Goal: Check status: Check status

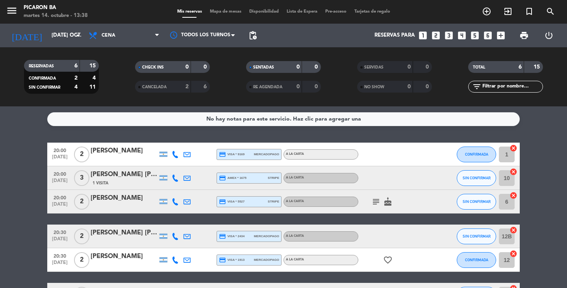
click at [547, 164] on bookings-row "20:00 [DATE] 2 [PERSON_NAME] credit_card visa * 9169 mercadopago A LA CARTA CON…" at bounding box center [283, 224] width 567 height 164
click at [75, 35] on icon "arrow_drop_down" at bounding box center [77, 35] width 9 height 9
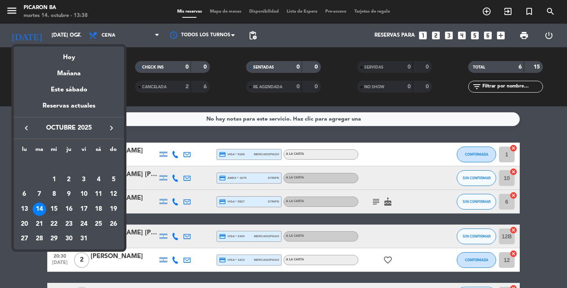
click at [55, 211] on div "15" at bounding box center [53, 208] width 13 height 13
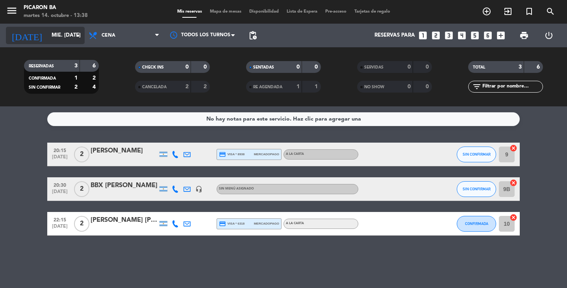
click at [70, 36] on input "mié. [DATE]" at bounding box center [82, 35] width 69 height 14
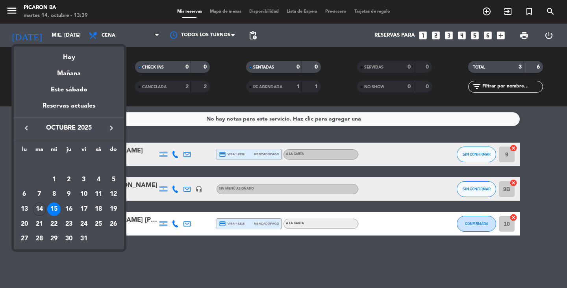
click at [181, 258] on div at bounding box center [283, 144] width 567 height 288
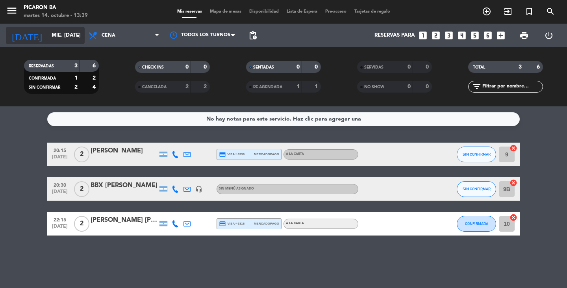
click at [71, 27] on div "[DATE] mié. [DATE] arrow_drop_down" at bounding box center [45, 35] width 79 height 17
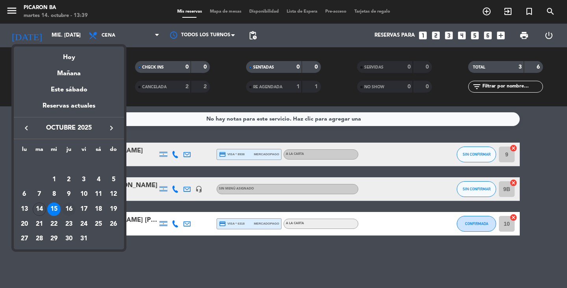
click at [69, 209] on div "16" at bounding box center [68, 208] width 13 height 13
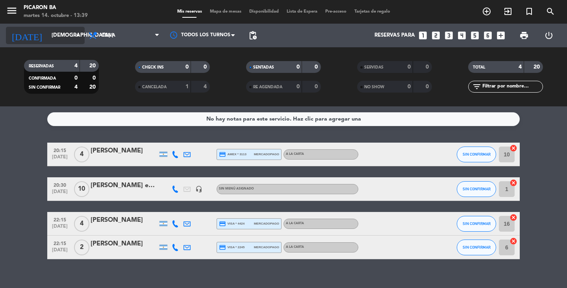
click at [67, 37] on input "[DEMOGRAPHIC_DATA] [DATE]" at bounding box center [82, 35] width 69 height 14
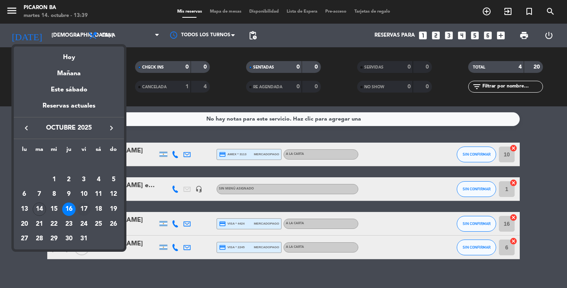
click at [83, 205] on div "17" at bounding box center [83, 208] width 13 height 13
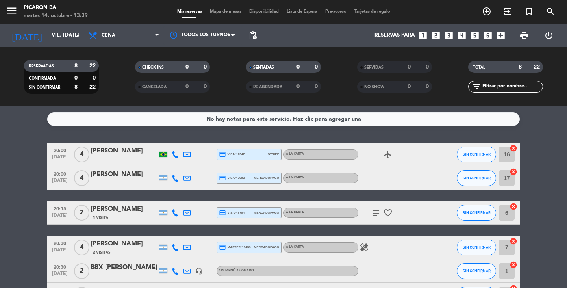
click at [9, 258] on bookings-row "20:00 [DATE] 4 [PERSON_NAME] credit_card visa * 2347 stripe A LA CARTA airplane…" at bounding box center [283, 253] width 567 height 222
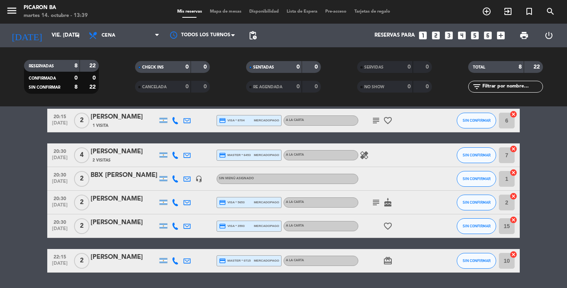
scroll to position [110, 0]
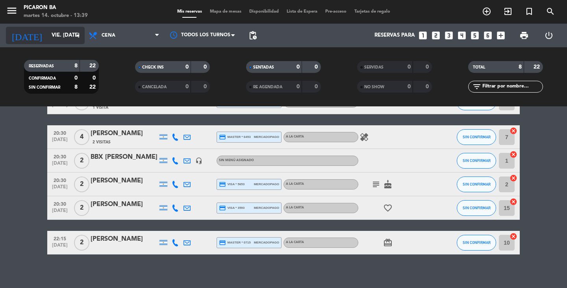
click at [75, 35] on icon "arrow_drop_down" at bounding box center [77, 35] width 9 height 9
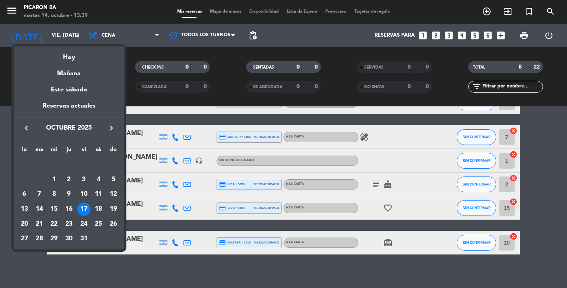
click at [98, 209] on div "18" at bounding box center [98, 208] width 13 height 13
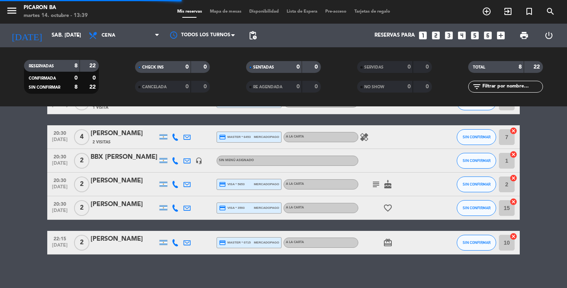
scroll to position [92, 0]
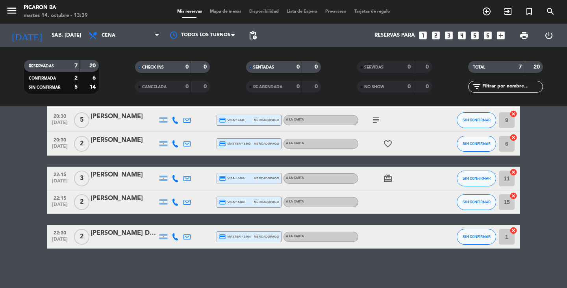
click at [23, 203] on bookings-row "20:00 [DATE] 4 [PERSON_NAME] credit_card master * 5706 stripe A LA CARTA healin…" at bounding box center [283, 149] width 567 height 198
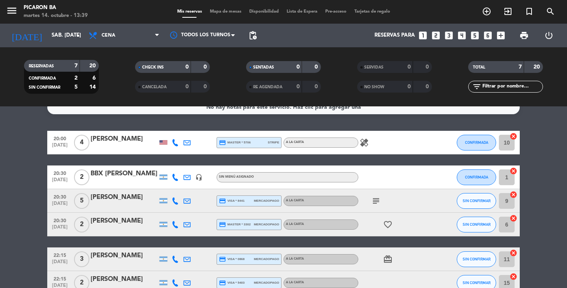
scroll to position [0, 0]
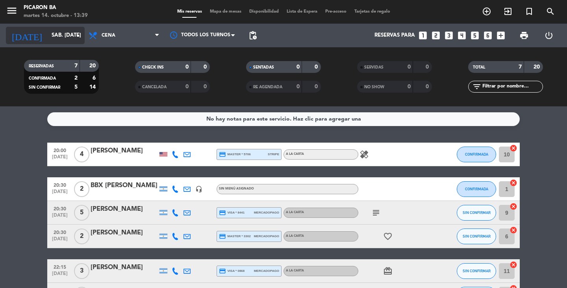
click at [78, 38] on icon "arrow_drop_down" at bounding box center [77, 35] width 9 height 9
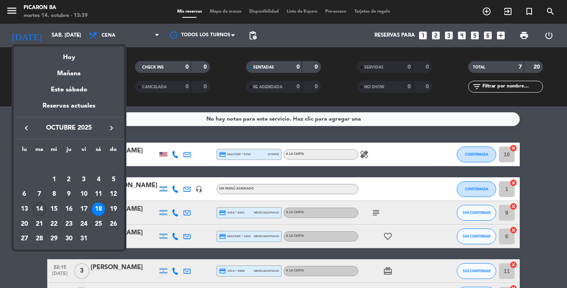
click at [41, 207] on div "14" at bounding box center [39, 208] width 13 height 13
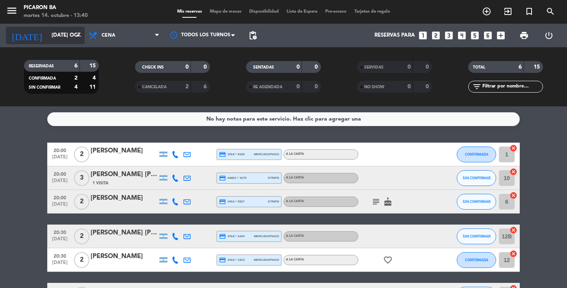
click at [62, 34] on input "[DATE] oct." at bounding box center [82, 35] width 69 height 14
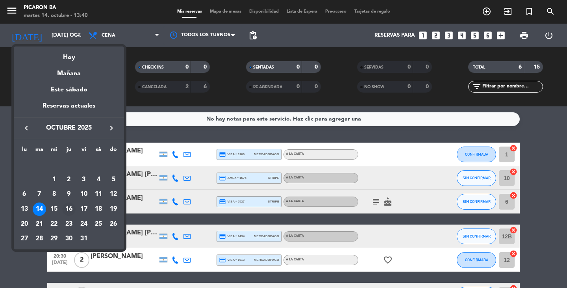
click at [67, 208] on div "16" at bounding box center [68, 208] width 13 height 13
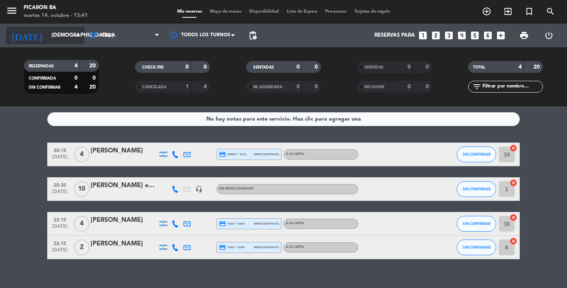
click at [59, 33] on input "[DEMOGRAPHIC_DATA] [DATE]" at bounding box center [82, 35] width 69 height 14
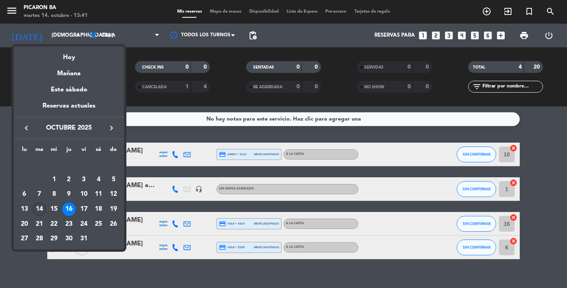
click at [39, 206] on div "14" at bounding box center [39, 208] width 13 height 13
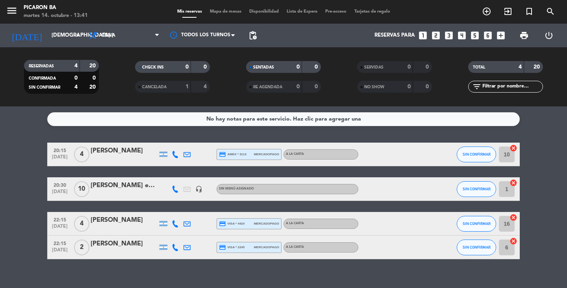
type input "[DATE] oct."
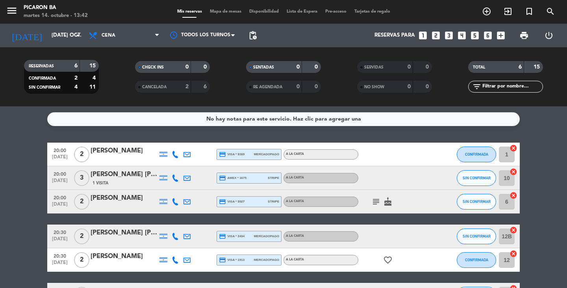
click at [9, 170] on bookings-row "20:00 [DATE] 2 [PERSON_NAME] credit_card visa * 9169 mercadopago A LA CARTA CON…" at bounding box center [283, 224] width 567 height 164
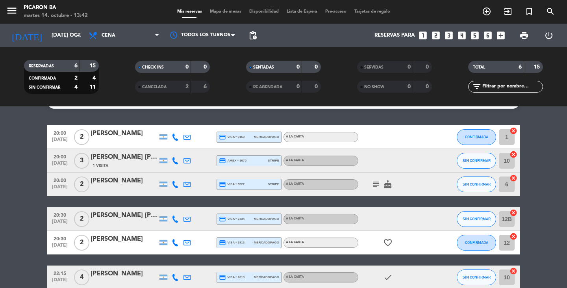
scroll to position [31, 0]
